Goal: Transaction & Acquisition: Purchase product/service

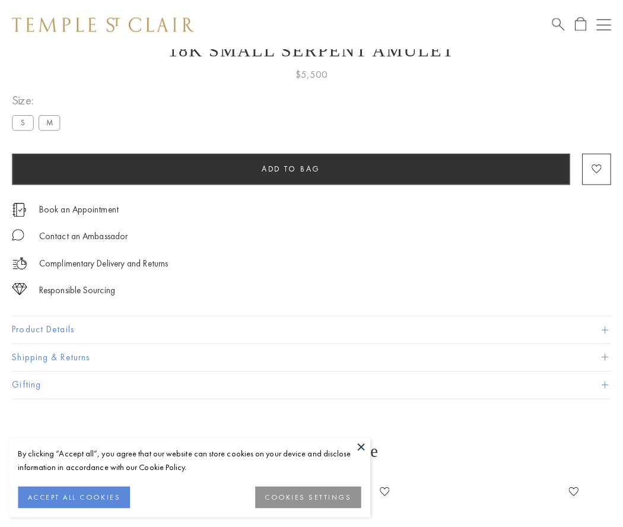
scroll to position [47, 0]
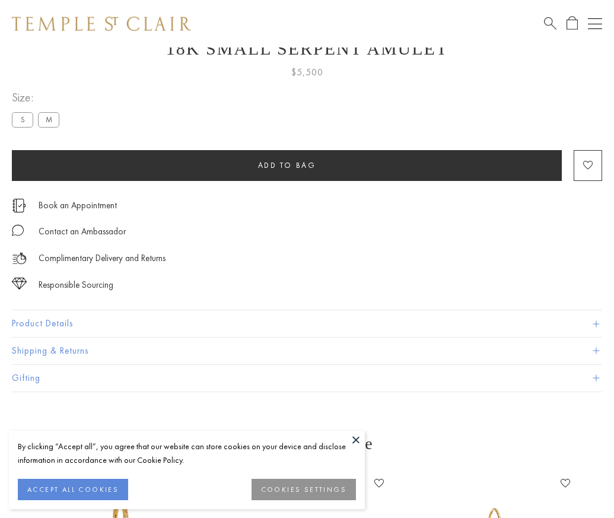
click at [287, 165] on span "Add to bag" at bounding box center [287, 165] width 58 height 10
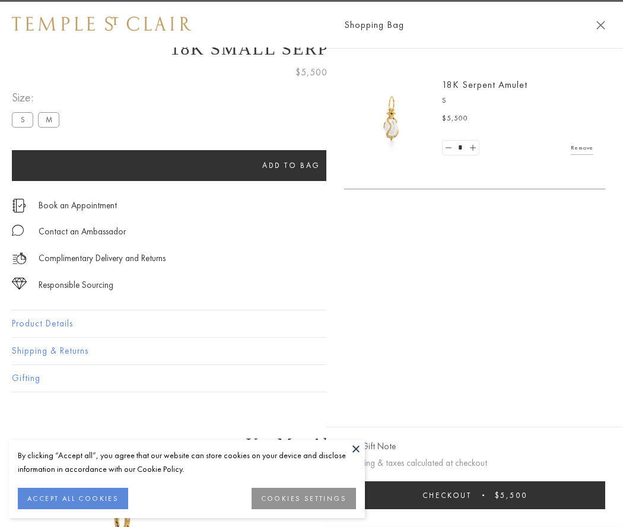
click at [594, 495] on button "Checkout $5,500" at bounding box center [474, 495] width 261 height 28
